Goal: Information Seeking & Learning: Learn about a topic

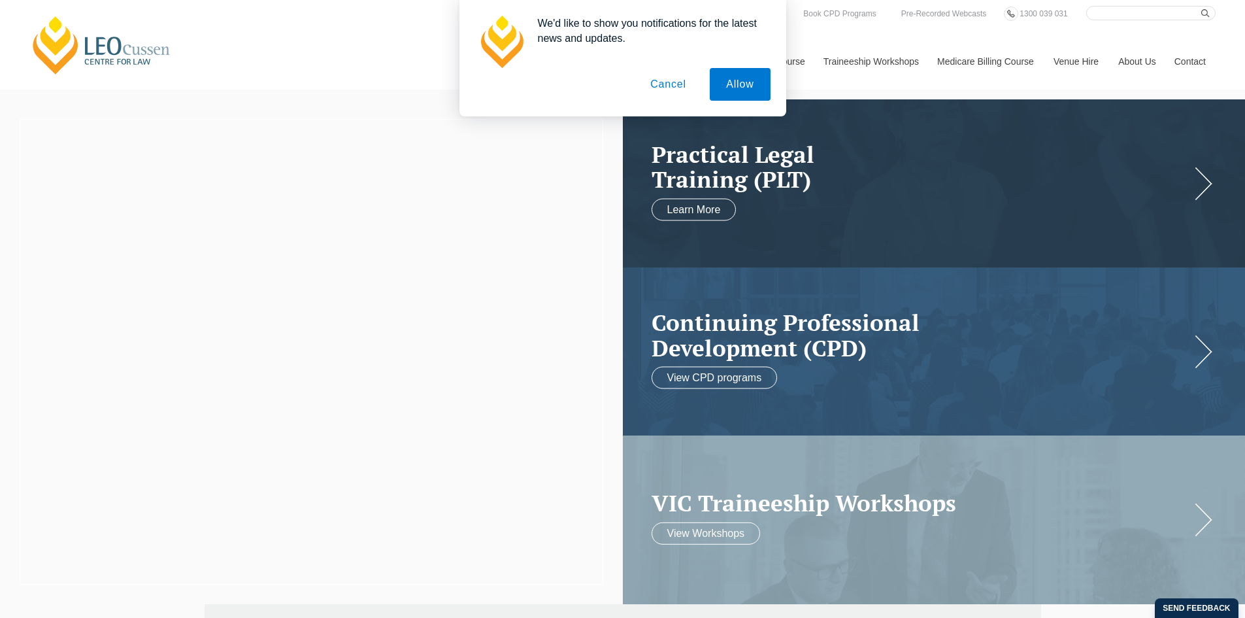
click at [661, 92] on button "Cancel" at bounding box center [668, 84] width 69 height 33
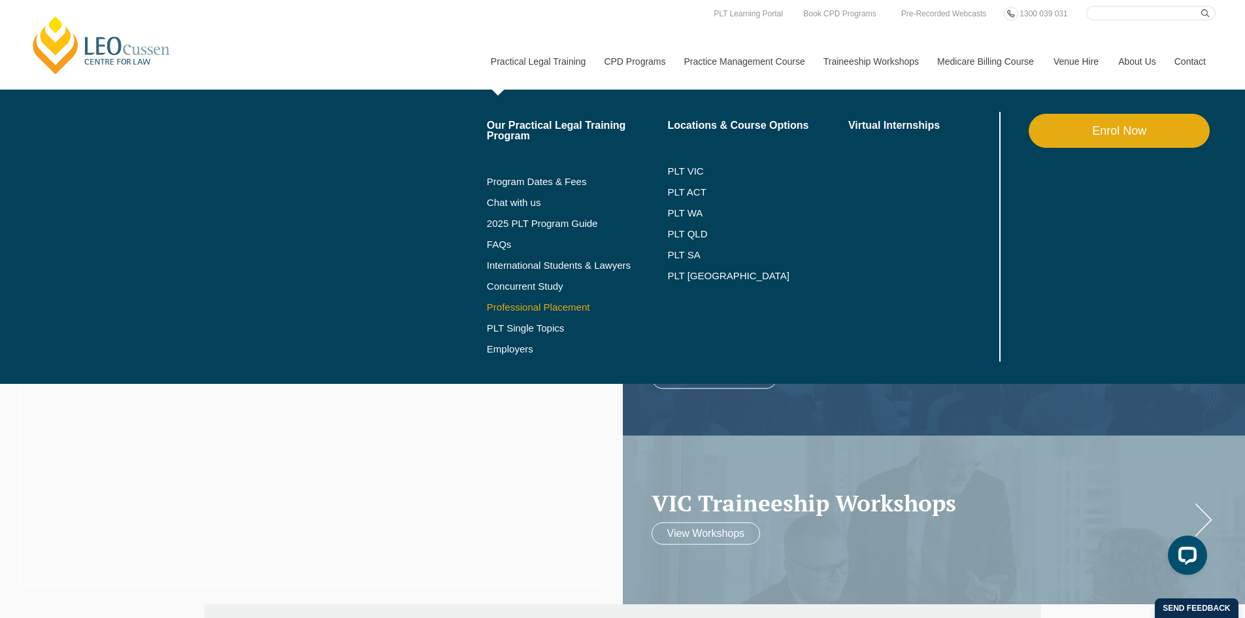
click at [524, 304] on link "Professional Placement" at bounding box center [577, 307] width 181 height 10
